Goal: Obtain resource: Download file/media

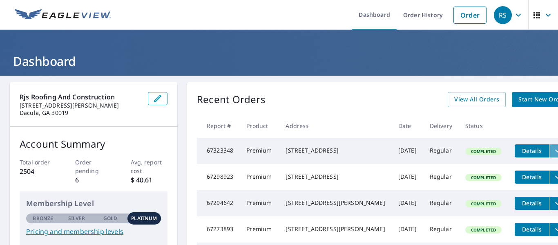
click at [553, 155] on icon "filesDropdownBtn-67323348" at bounding box center [558, 151] width 10 height 10
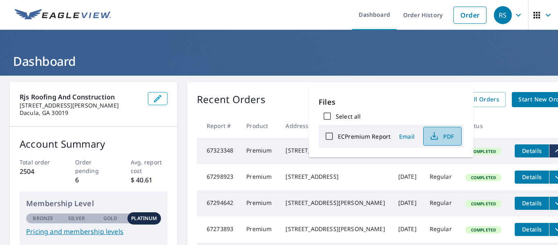
click at [451, 137] on span "PDF" at bounding box center [442, 136] width 26 height 10
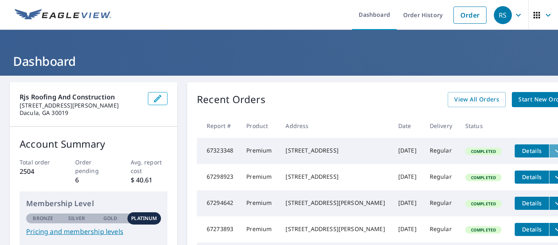
click at [553, 151] on icon "filesDropdownBtn-67323348" at bounding box center [558, 151] width 10 height 10
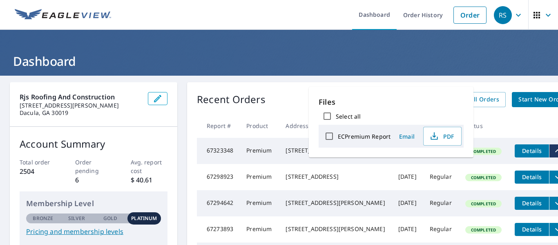
click at [460, 178] on td "Completed" at bounding box center [483, 177] width 49 height 26
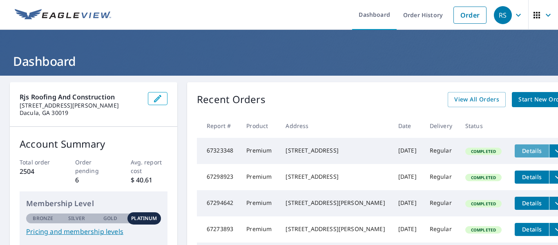
click at [520, 152] on span "Details" at bounding box center [532, 151] width 25 height 8
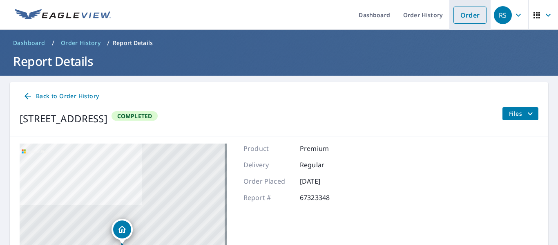
click at [453, 16] on link "Order" at bounding box center [469, 15] width 33 height 17
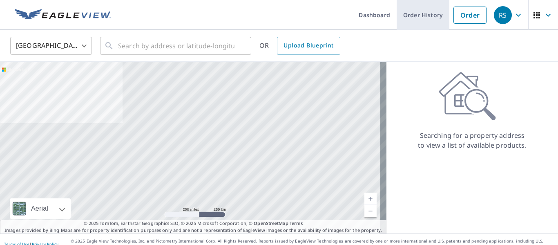
click at [412, 20] on link "Order History" at bounding box center [423, 15] width 53 height 30
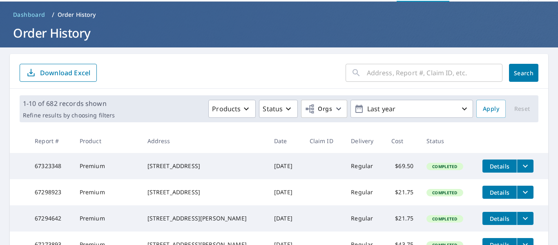
scroll to position [41, 0]
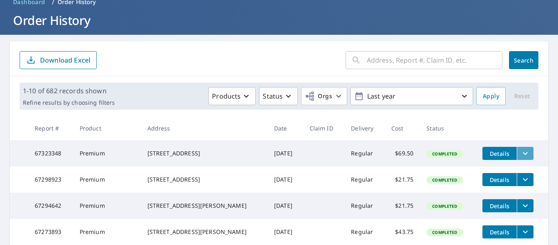
click at [520, 153] on icon "filesDropdownBtn-67323348" at bounding box center [525, 153] width 10 height 10
